Goal: Task Accomplishment & Management: Manage account settings

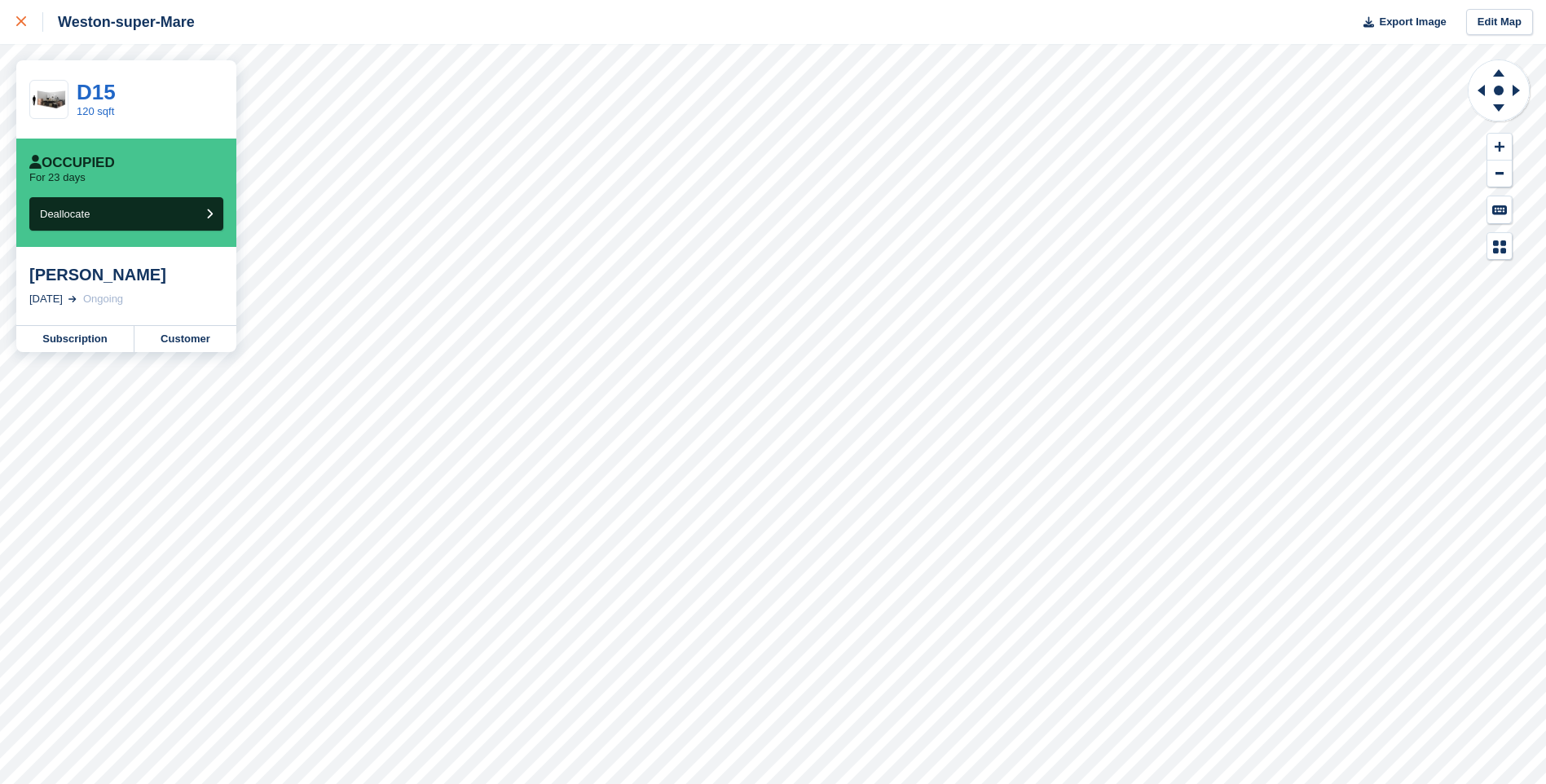
click at [19, 16] on div at bounding box center [29, 22] width 27 height 19
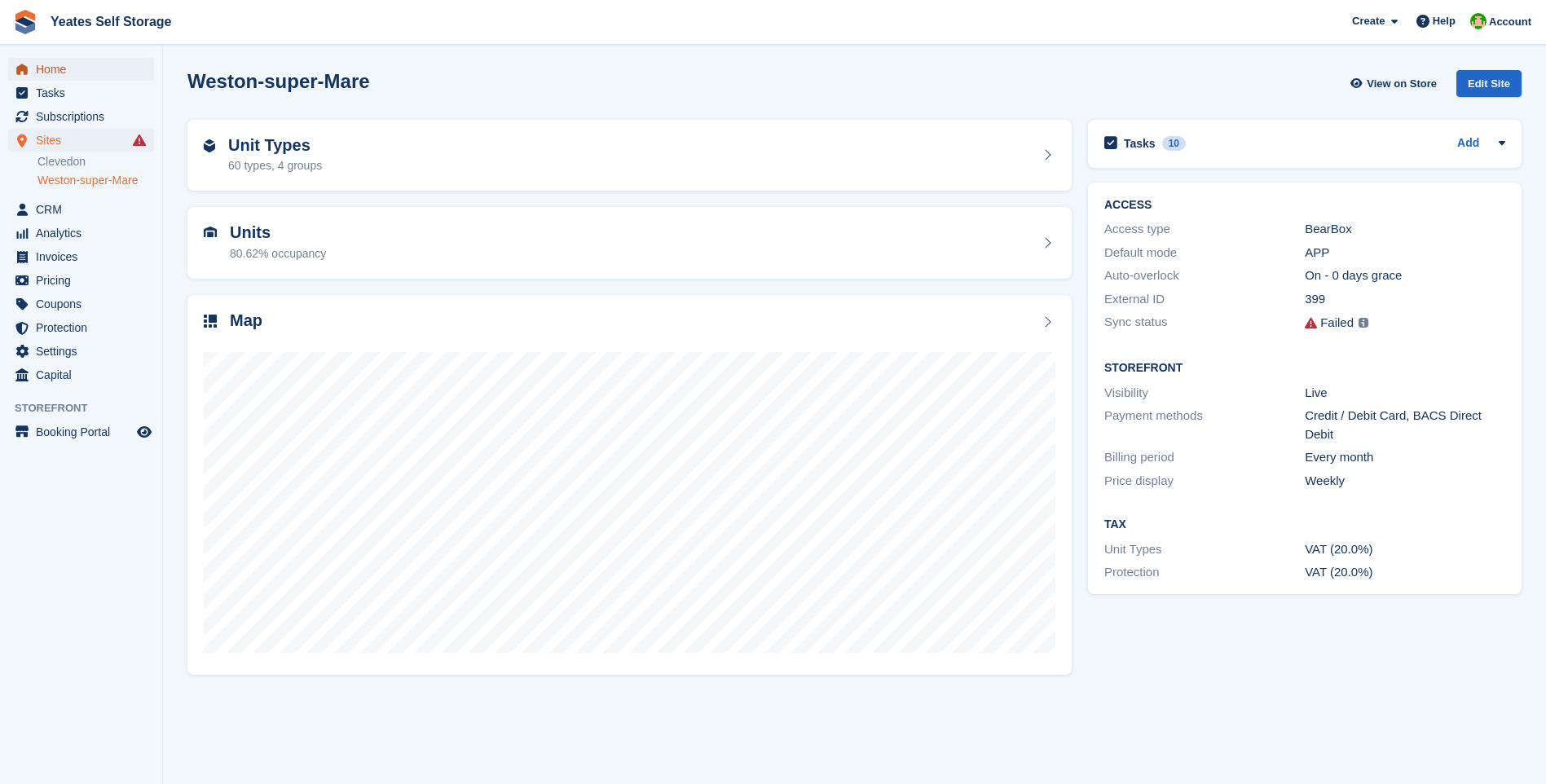
click at [50, 69] on span "Home" at bounding box center [85, 69] width 98 height 23
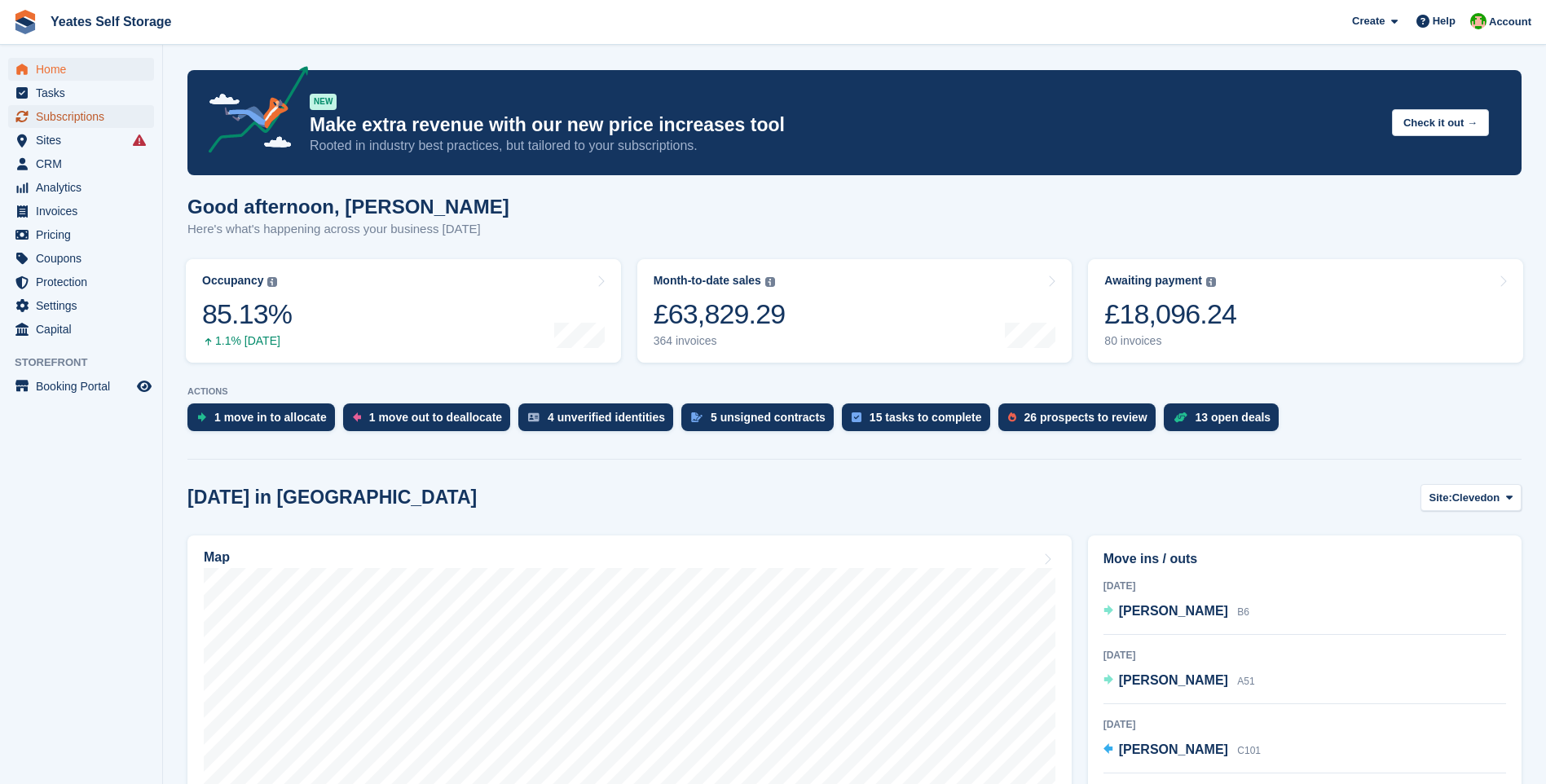
click at [66, 118] on span "Subscriptions" at bounding box center [85, 117] width 98 height 23
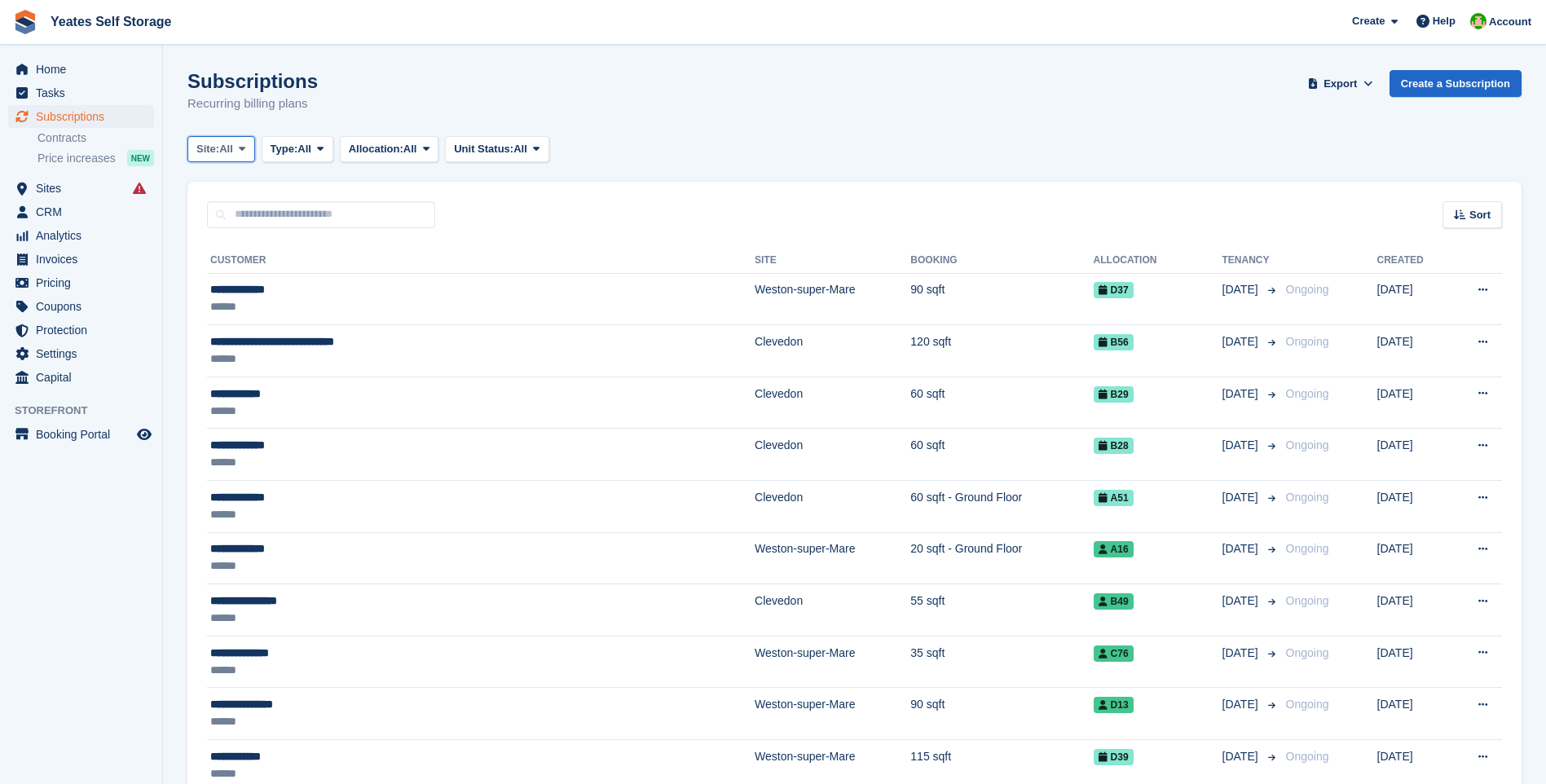
click at [250, 156] on button "Site: All" at bounding box center [221, 150] width 67 height 27
click at [257, 244] on link "Weston-super-Mare" at bounding box center [265, 246] width 142 height 29
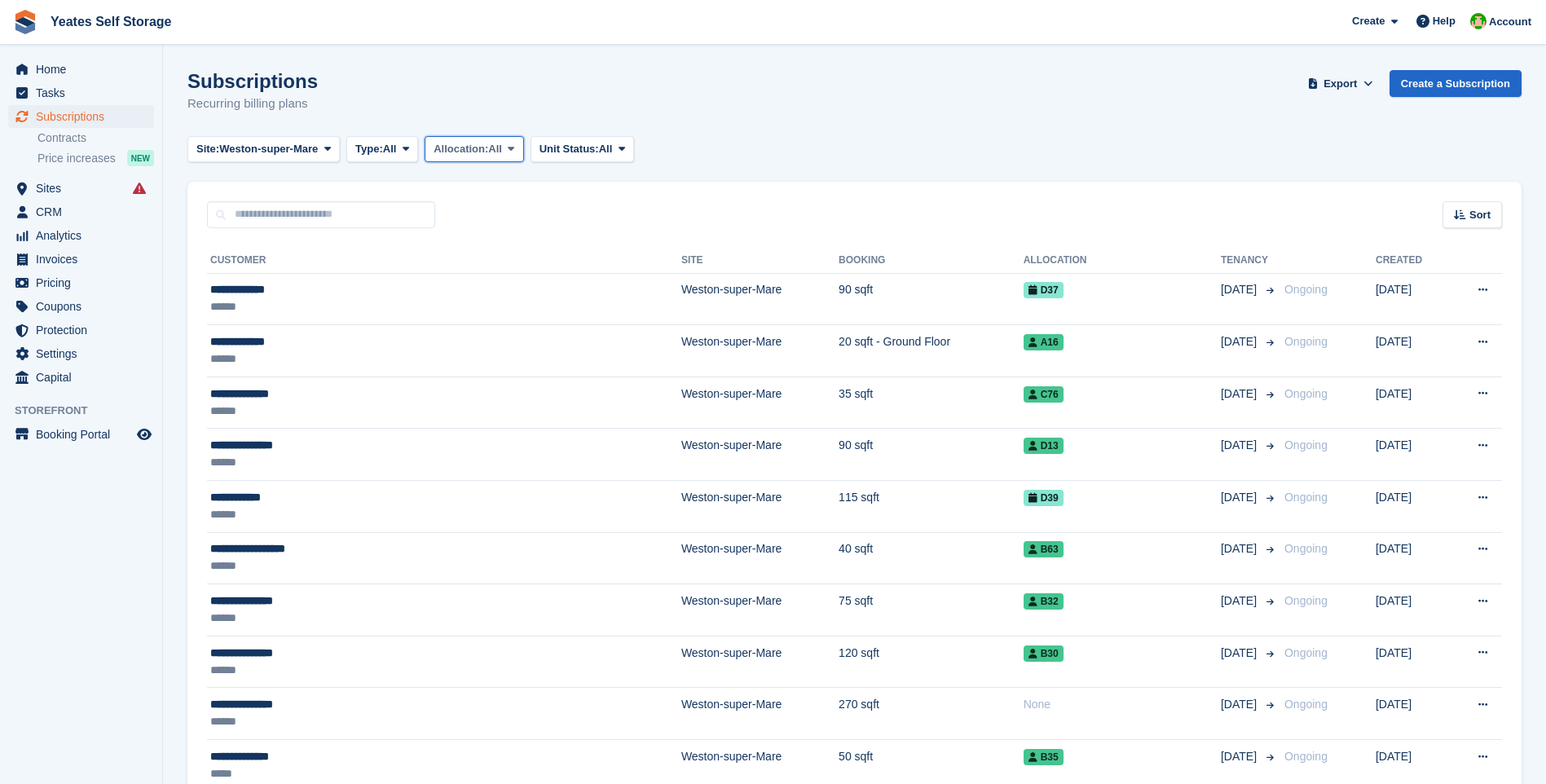
click at [502, 146] on span "All" at bounding box center [496, 149] width 14 height 16
click at [1353, 81] on span "Export" at bounding box center [1340, 84] width 34 height 16
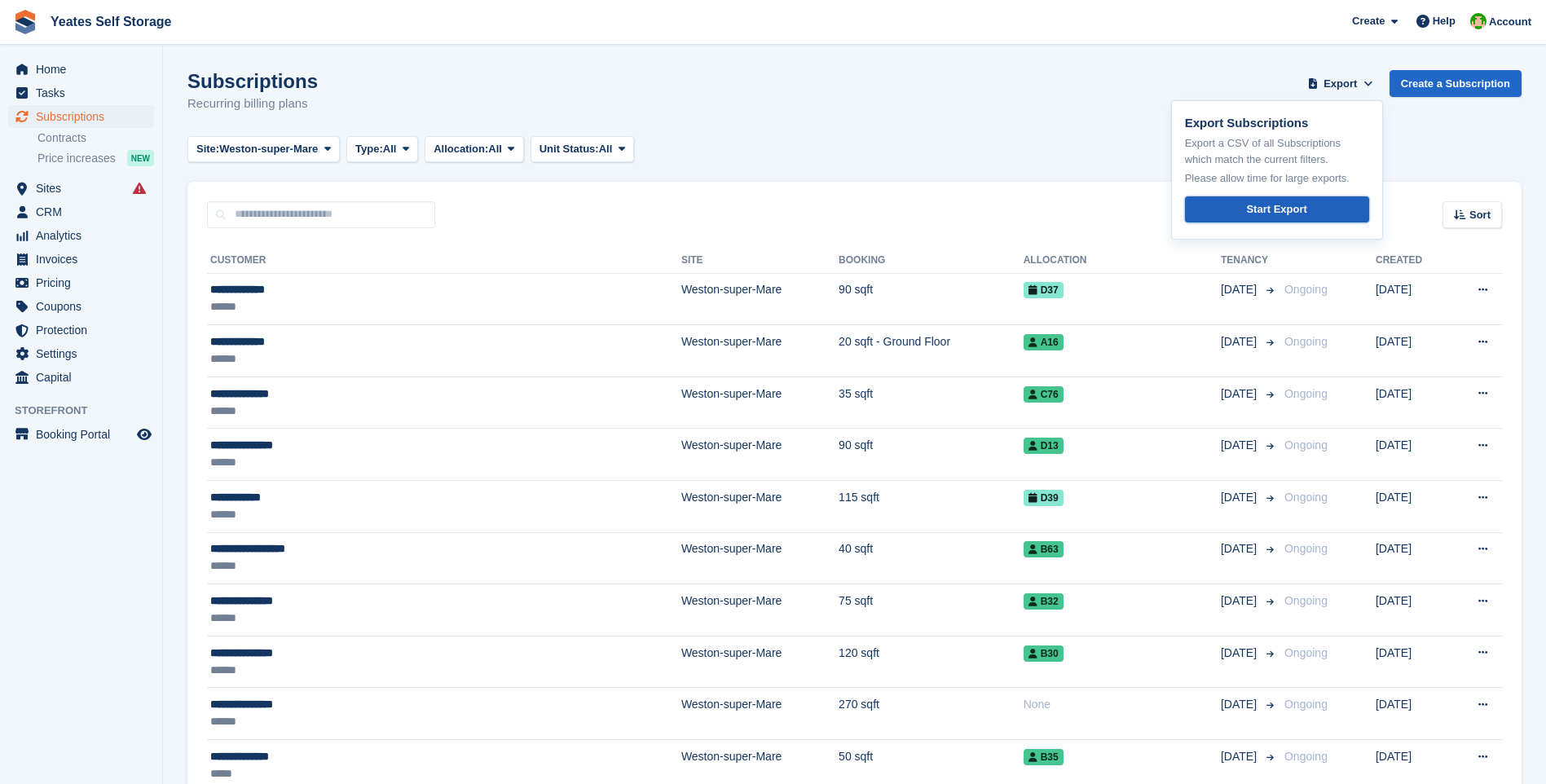
click at [1259, 209] on div "Start Export" at bounding box center [1276, 209] width 60 height 16
click at [48, 213] on span "CRM" at bounding box center [85, 212] width 98 height 23
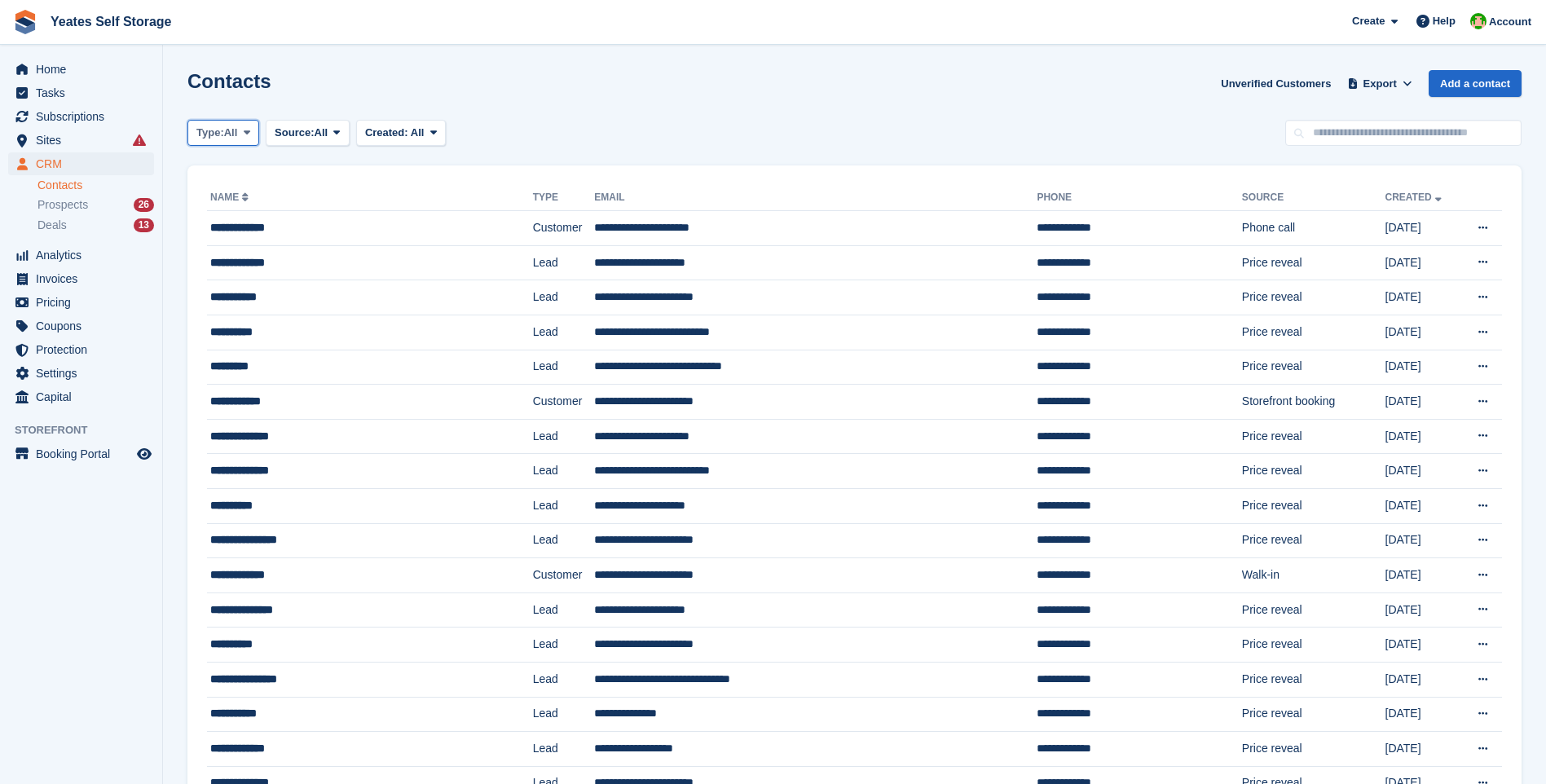
click at [238, 133] on span "All" at bounding box center [231, 133] width 14 height 16
click at [245, 229] on link "Customer" at bounding box center [265, 229] width 142 height 29
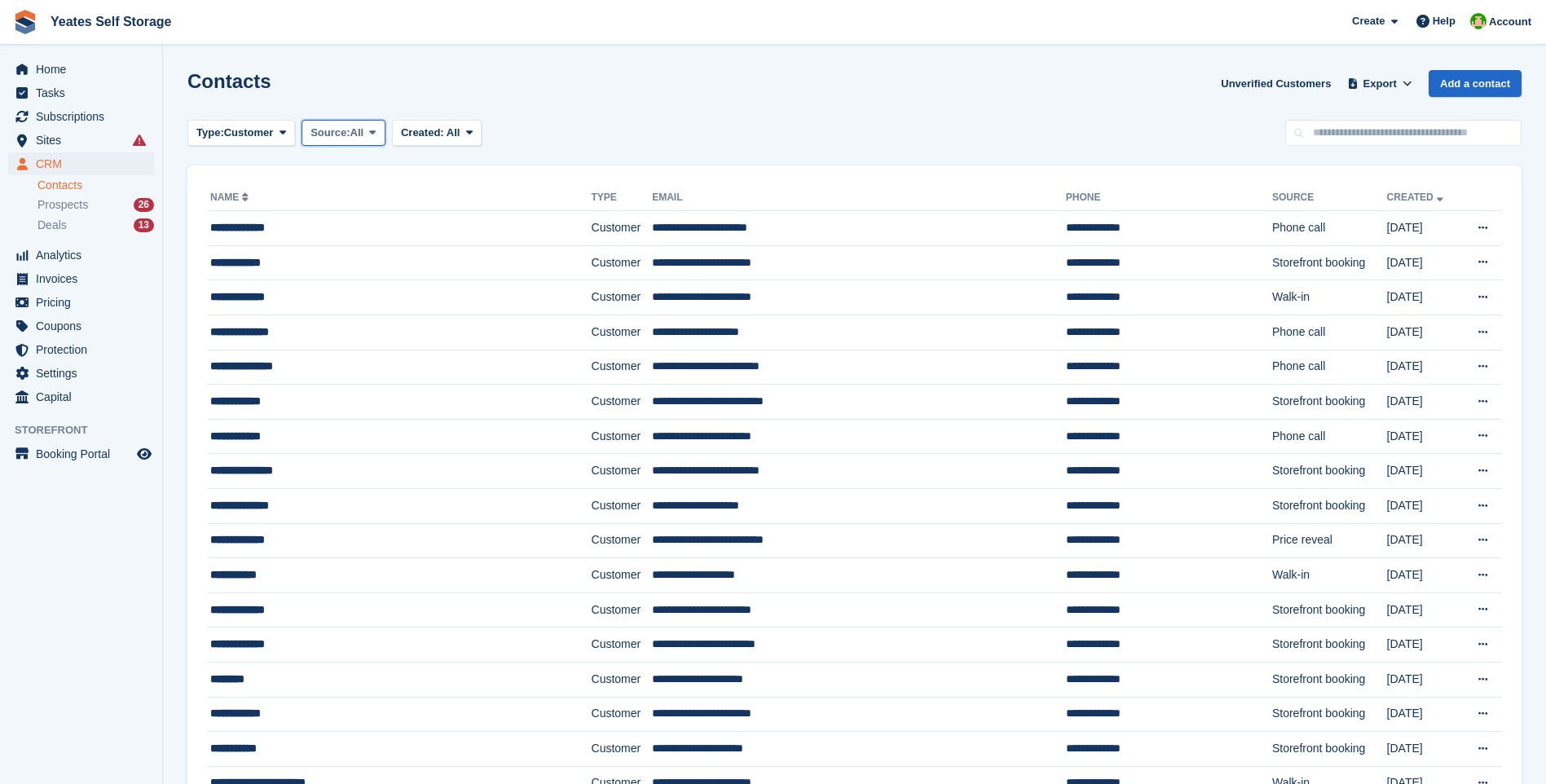
click at [362, 130] on span "All" at bounding box center [358, 133] width 14 height 16
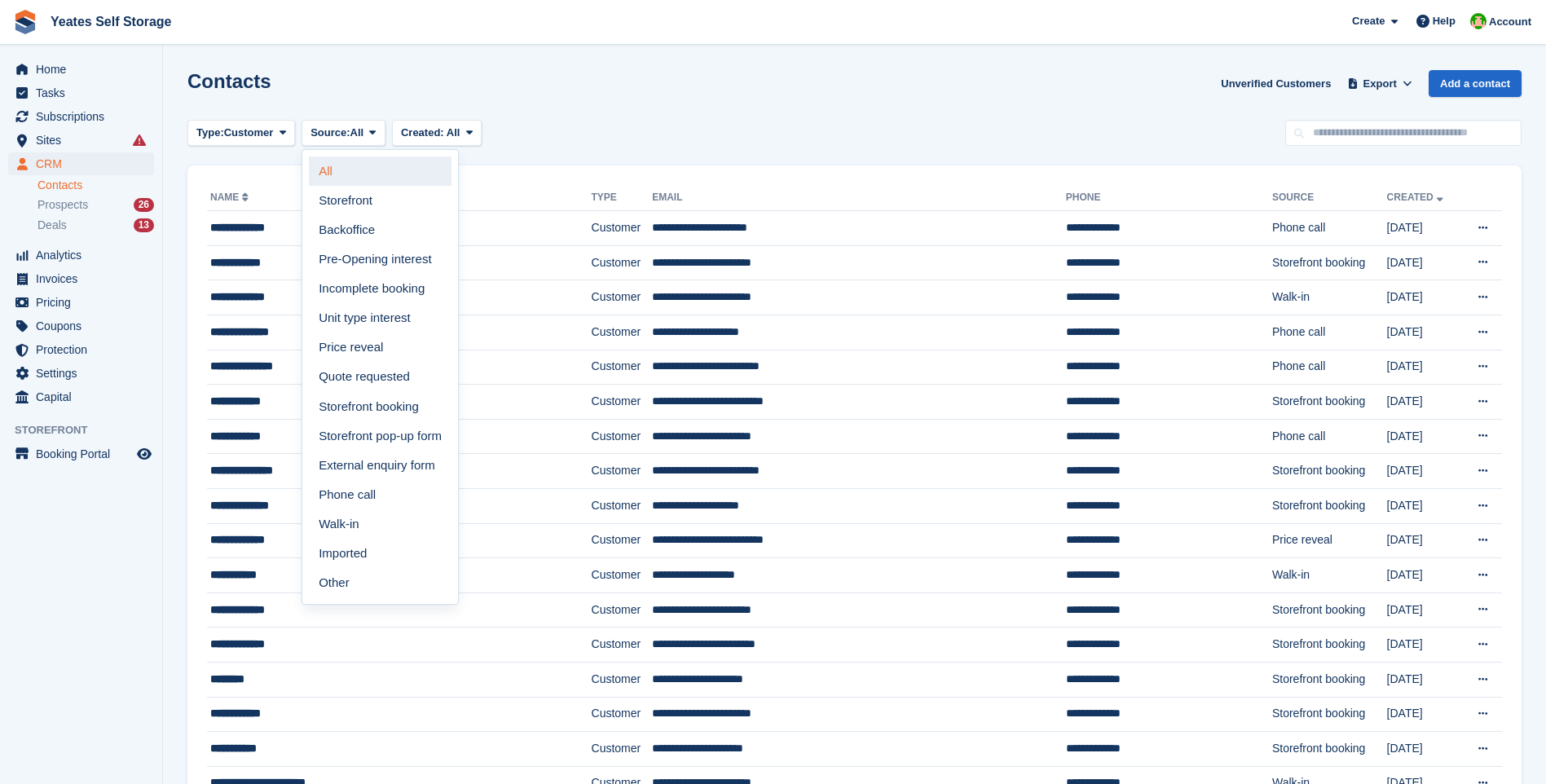
click at [370, 169] on link "All" at bounding box center [380, 171] width 142 height 29
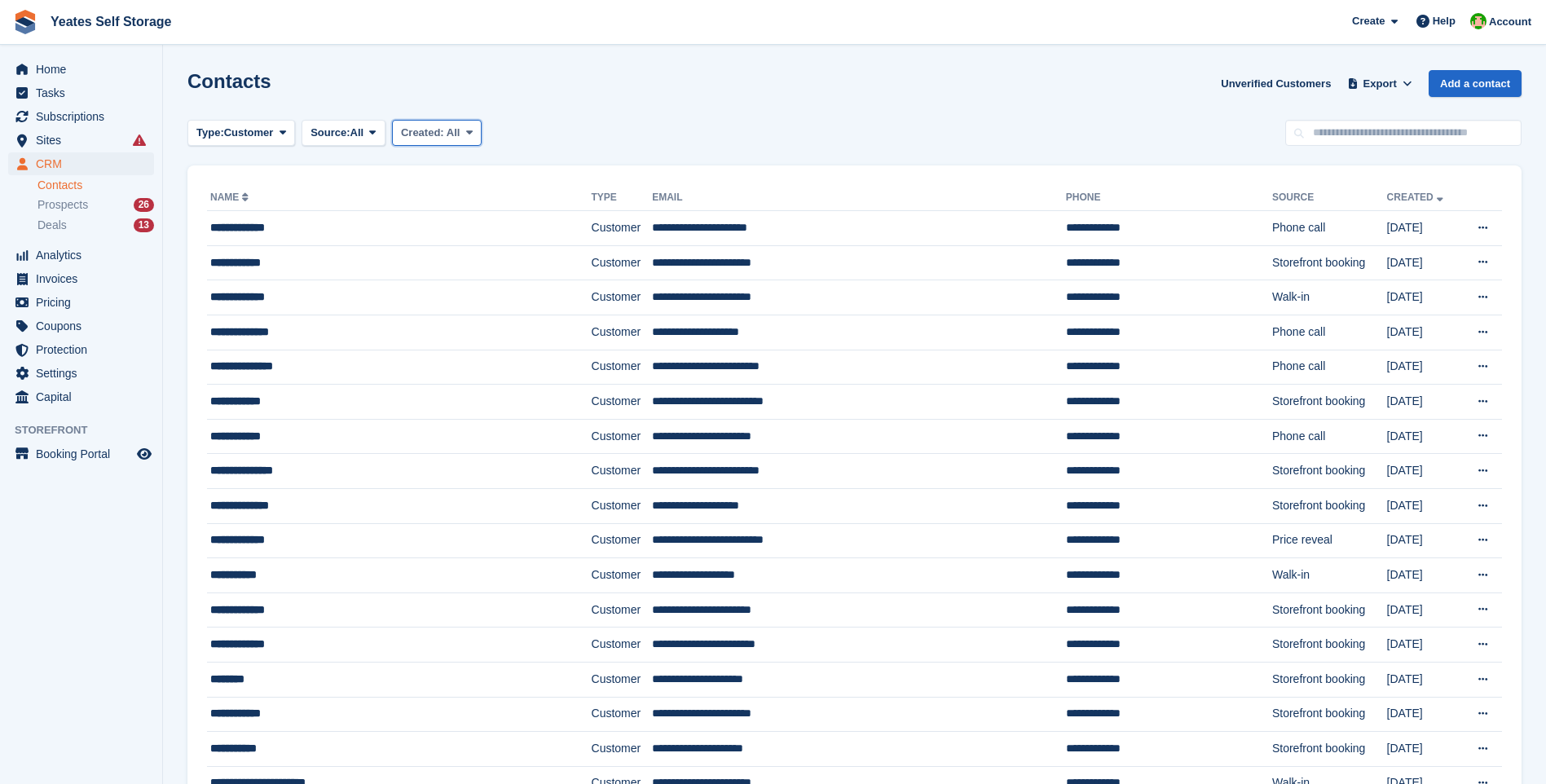
click at [466, 130] on icon at bounding box center [469, 133] width 6 height 11
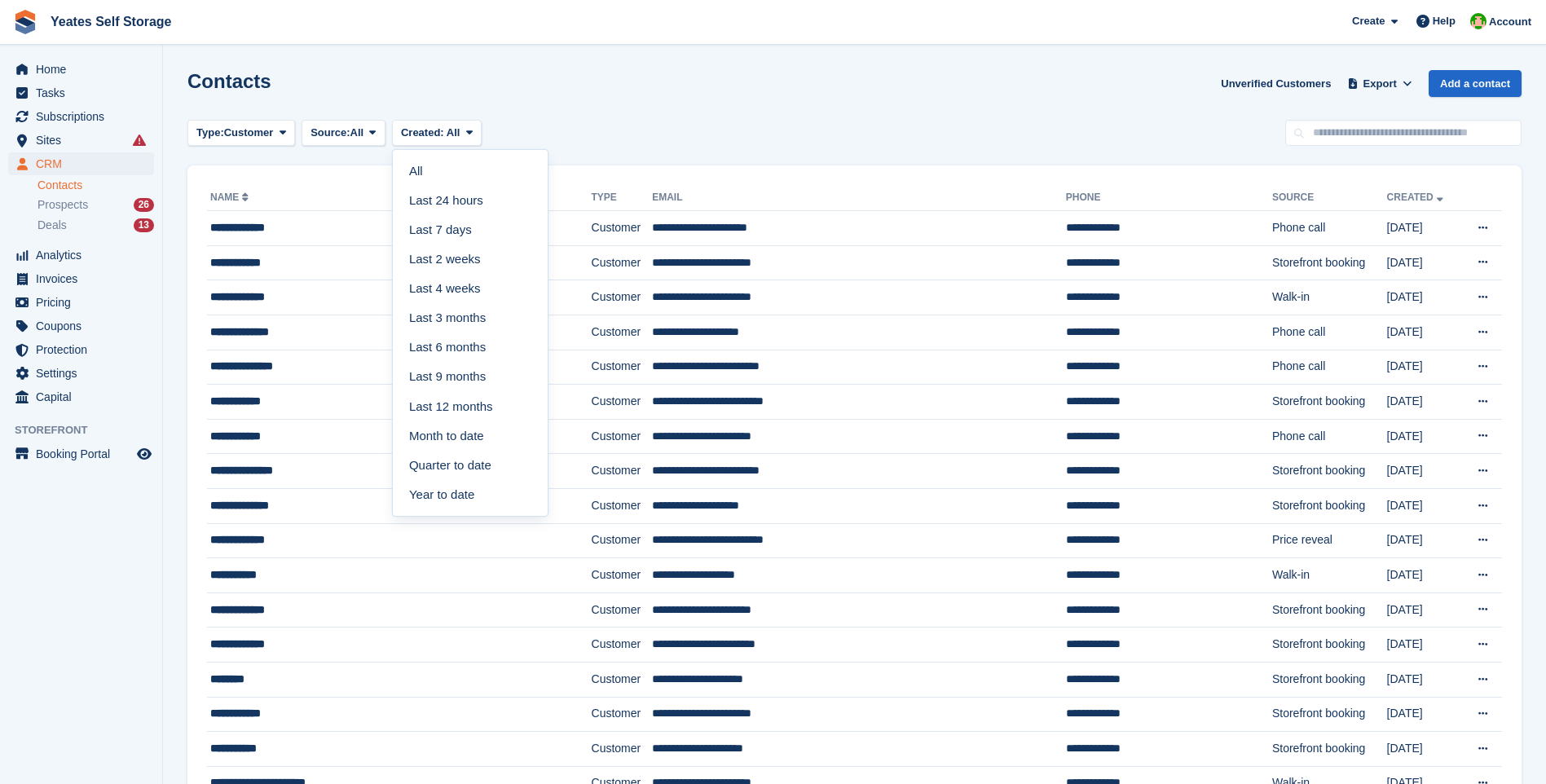
click at [561, 125] on div "Type: Customer All Lead Customer Source: All All Storefront Backoffice Pre-Open…" at bounding box center [854, 133] width 1334 height 27
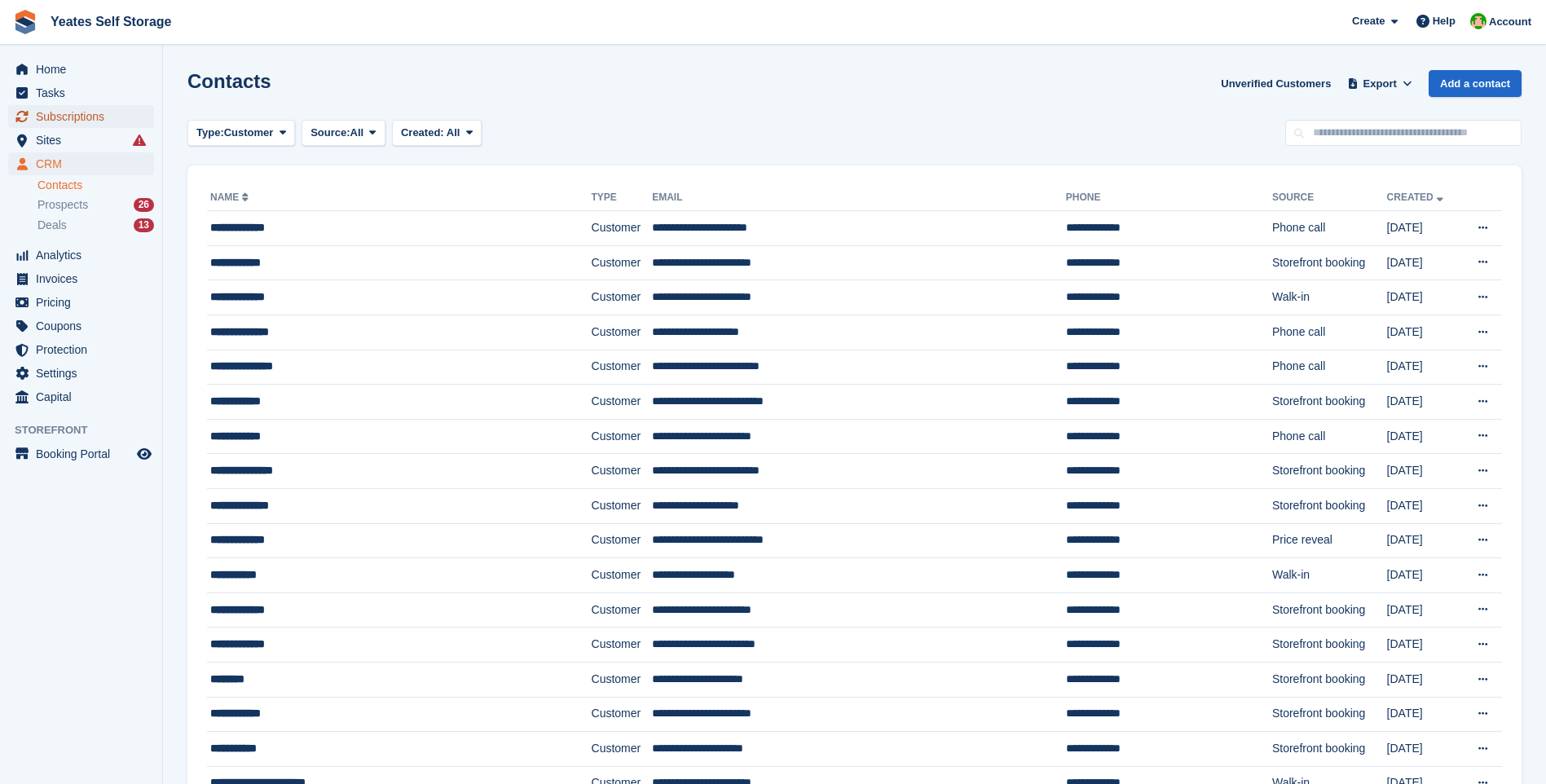
click at [66, 118] on span "Subscriptions" at bounding box center [85, 117] width 98 height 23
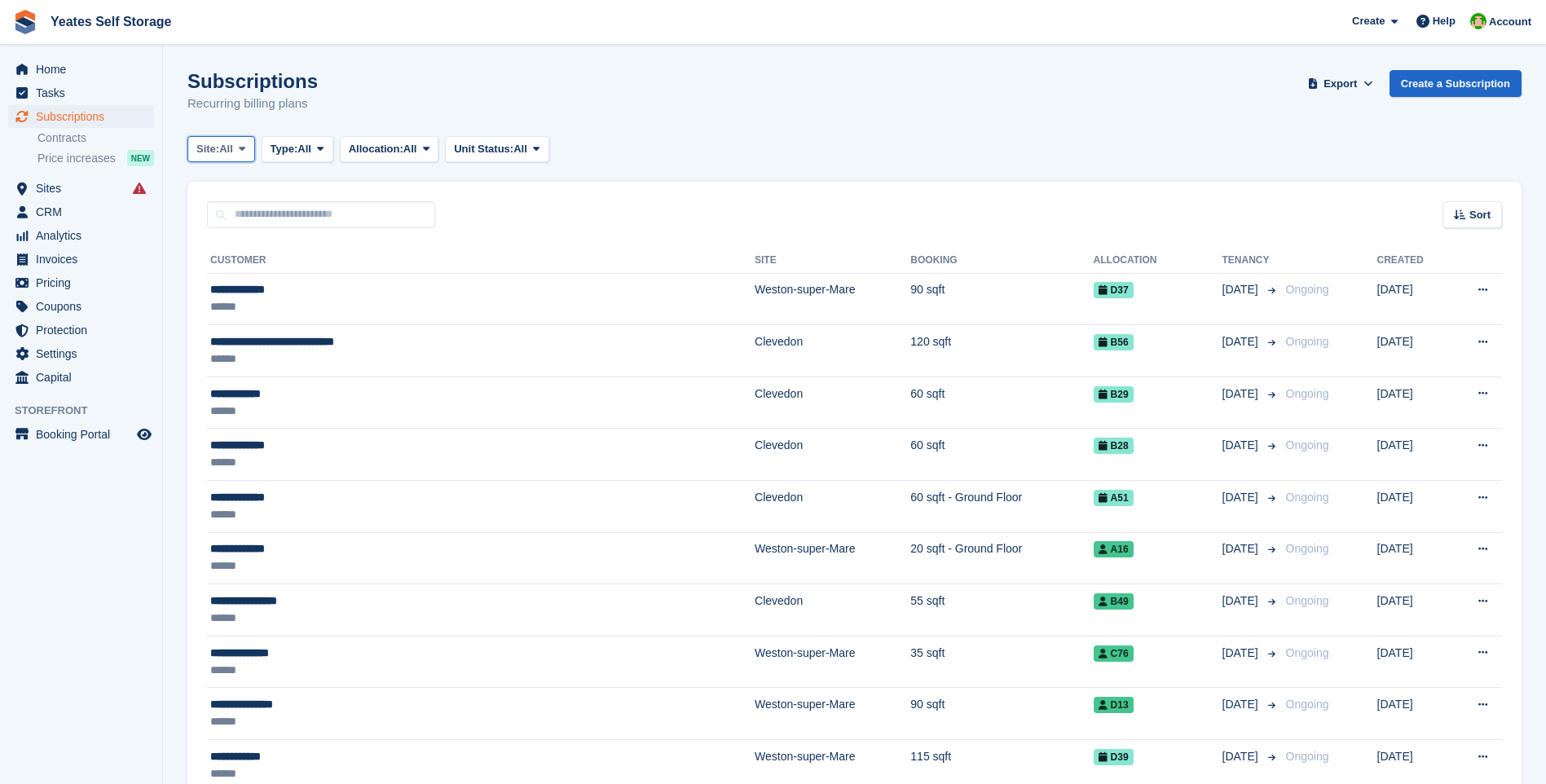
click at [239, 148] on span at bounding box center [242, 149] width 13 height 13
click at [243, 243] on link "Weston-super-Mare" at bounding box center [265, 246] width 142 height 29
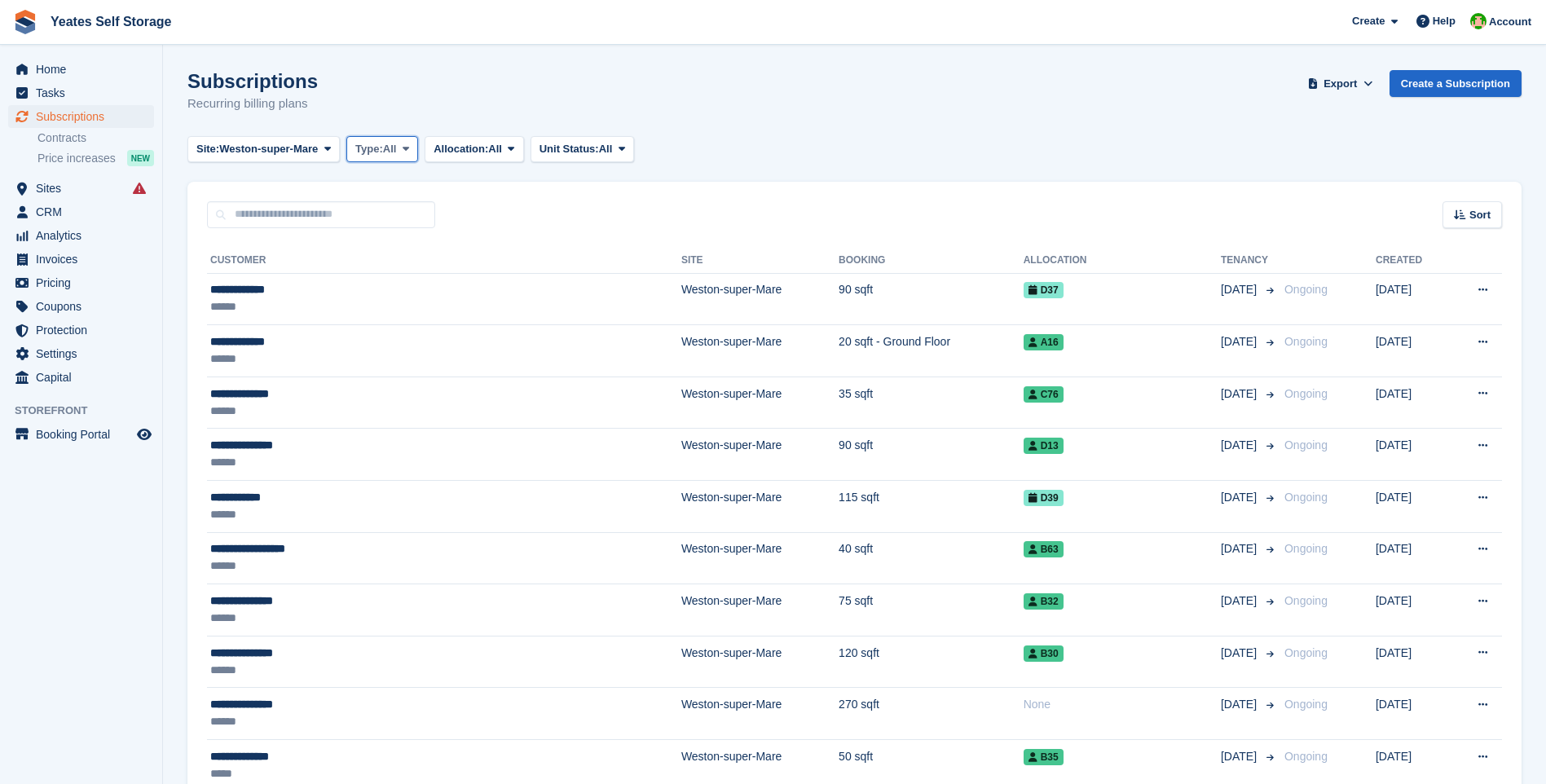
click at [406, 154] on icon at bounding box center [405, 149] width 6 height 11
click at [379, 272] on link "Active" at bounding box center [425, 275] width 142 height 29
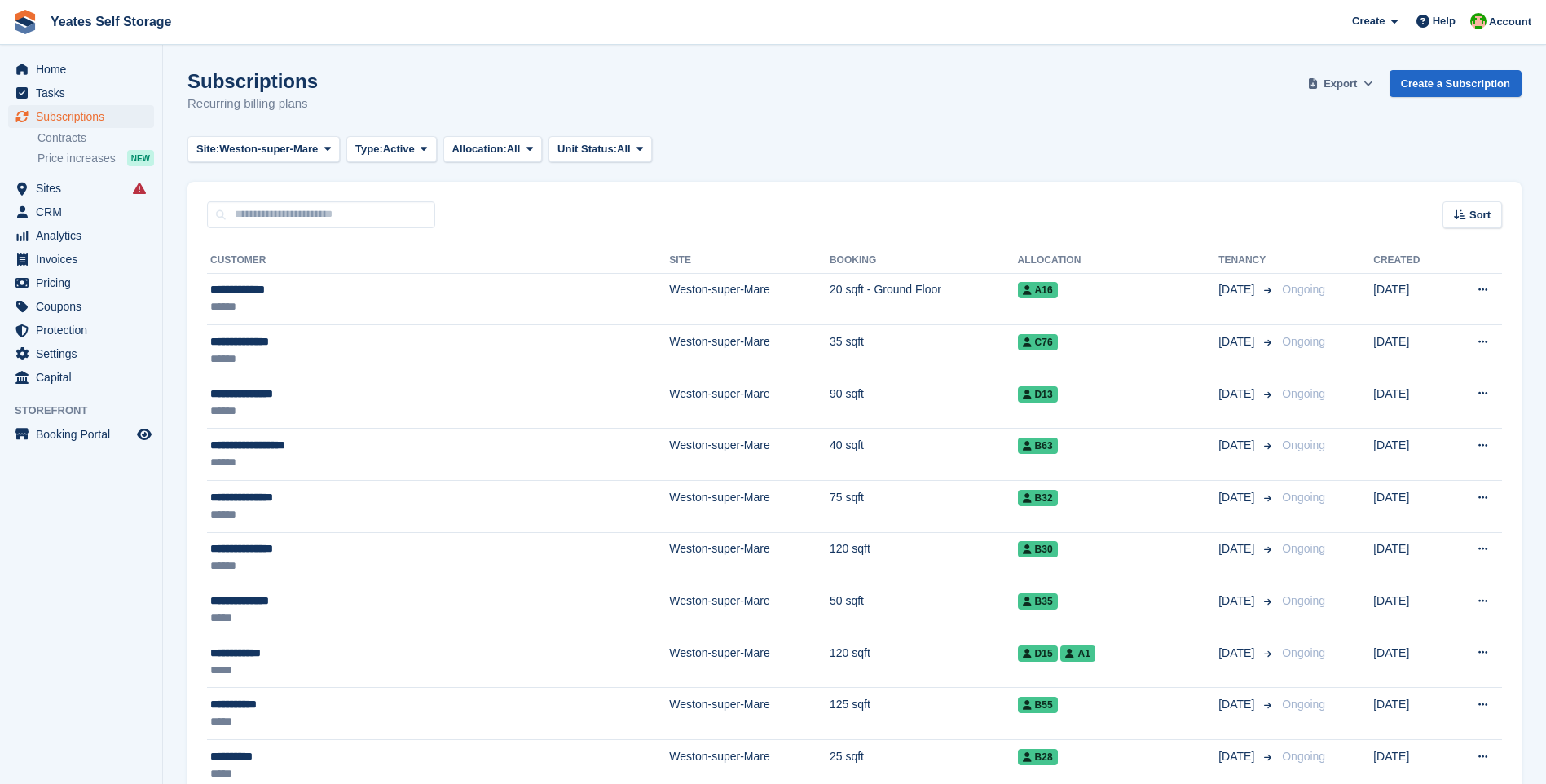
click at [1347, 83] on span "Export" at bounding box center [1340, 84] width 34 height 16
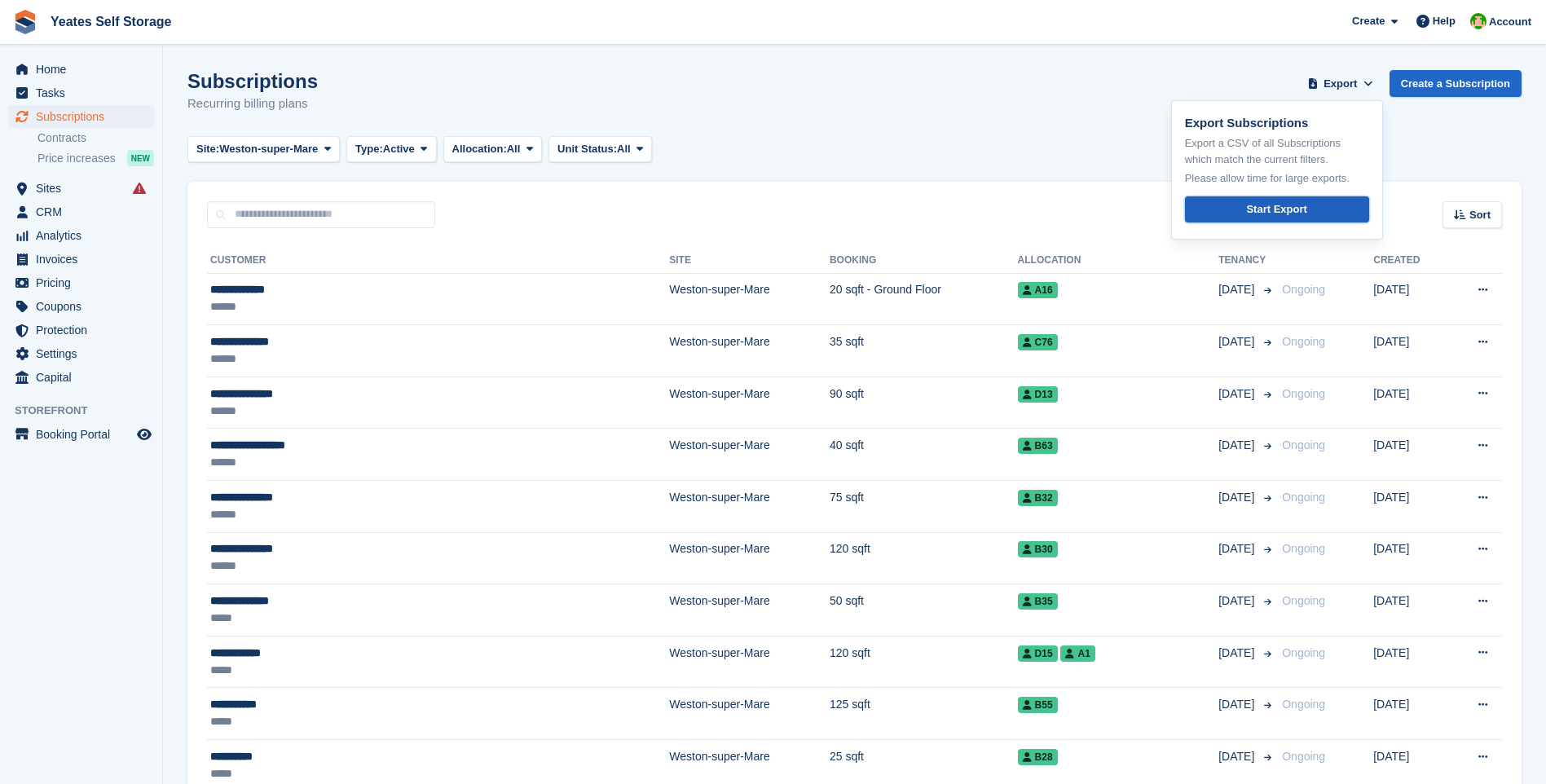
click at [1288, 211] on div "Start Export" at bounding box center [1276, 209] width 60 height 16
